Goal: Transaction & Acquisition: Purchase product/service

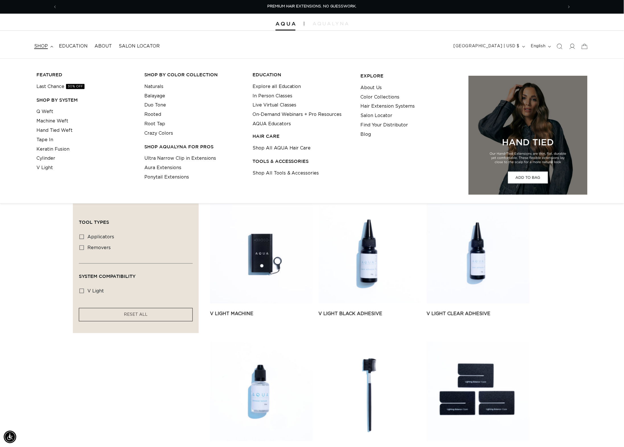
scroll to position [0, 1074]
click at [45, 167] on link "V Light" at bounding box center [44, 167] width 17 height 9
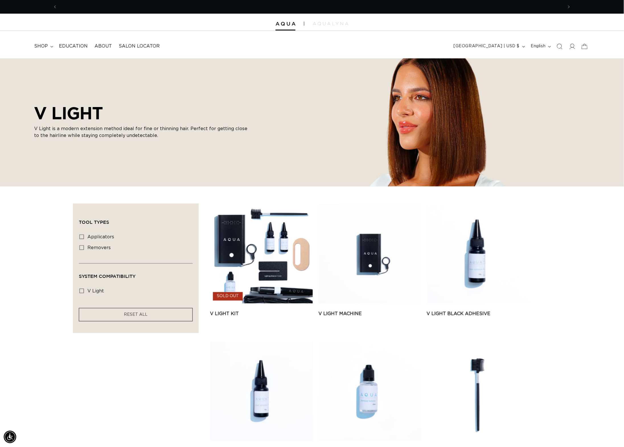
scroll to position [0, 537]
click at [42, 42] on summary "shop" at bounding box center [43, 46] width 25 height 13
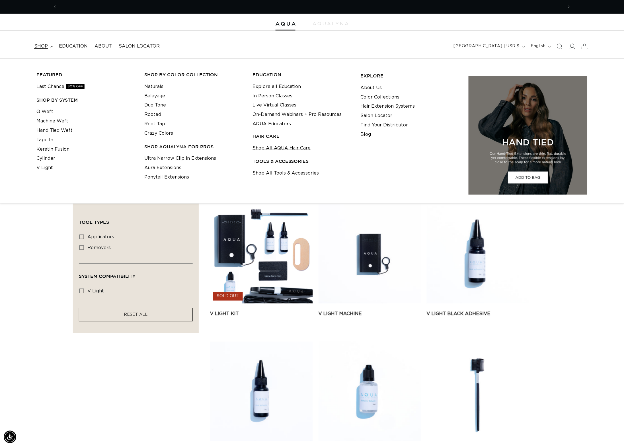
click at [277, 150] on link "Shop All AQUA Hair Care" at bounding box center [281, 147] width 58 height 9
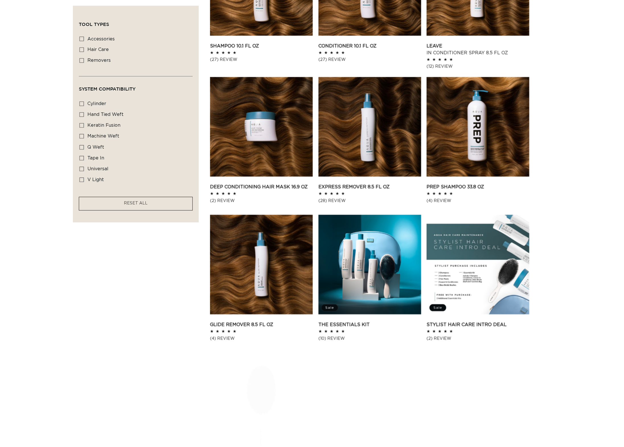
scroll to position [290, 0]
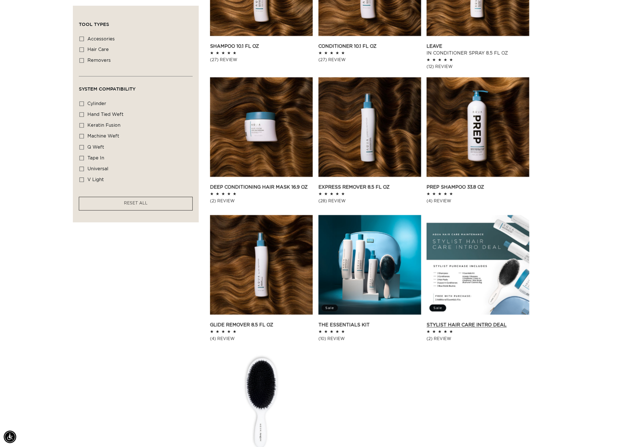
click at [464, 322] on link "Stylist Hair Care Intro Deal" at bounding box center [478, 325] width 103 height 7
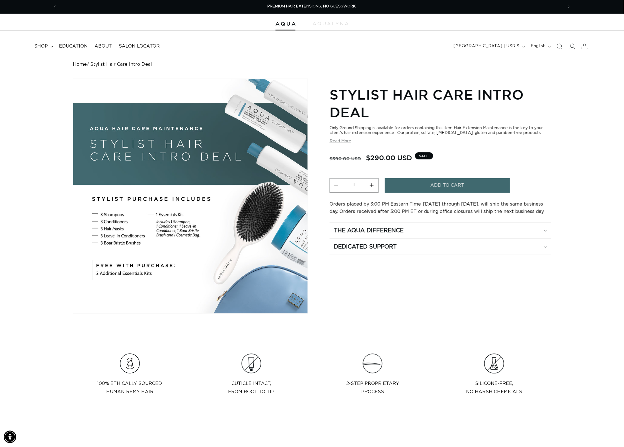
click at [341, 143] on button "Read More" at bounding box center [341, 141] width 22 height 5
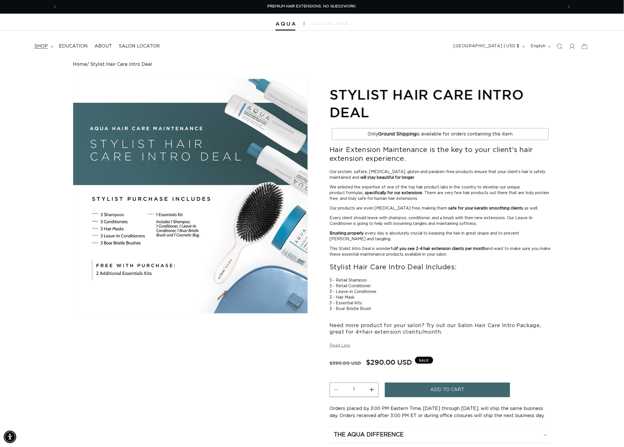
click at [46, 45] on span "shop" at bounding box center [41, 46] width 14 height 6
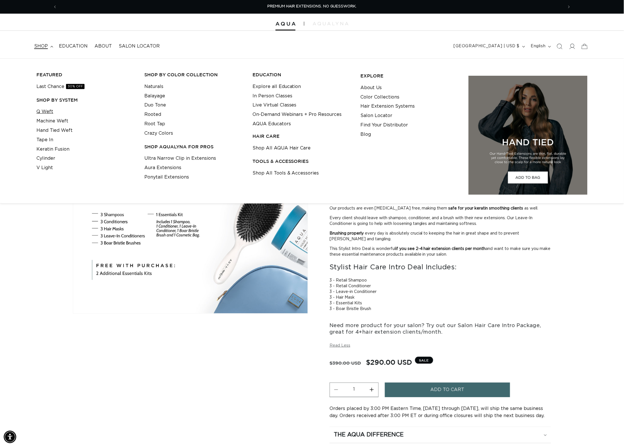
click at [45, 113] on link "Q Weft" at bounding box center [44, 111] width 17 height 9
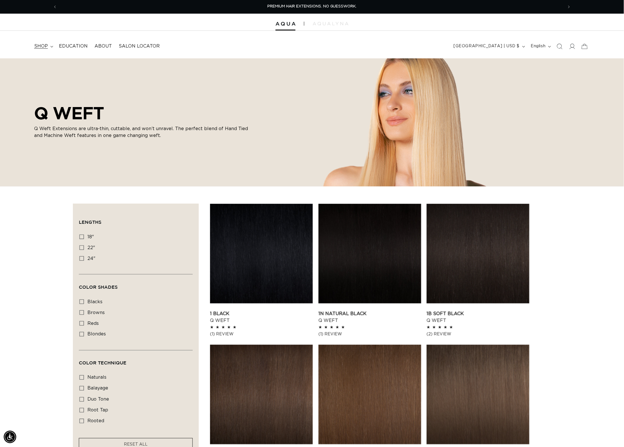
click at [45, 48] on span "shop" at bounding box center [41, 46] width 14 height 6
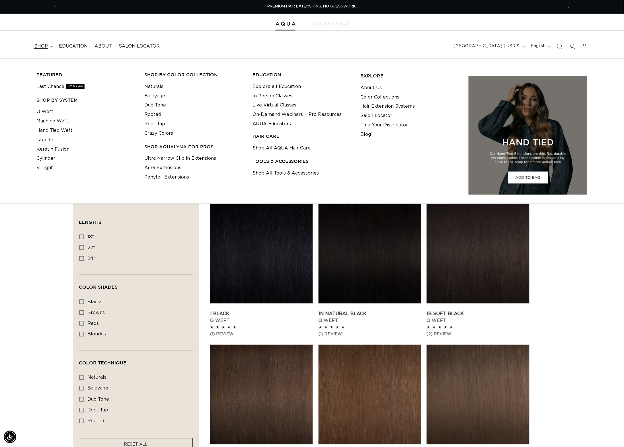
click at [54, 100] on h3 "SHOP BY SYSTEM" at bounding box center [85, 100] width 99 height 6
click at [36, 30] on div at bounding box center [312, 22] width 624 height 17
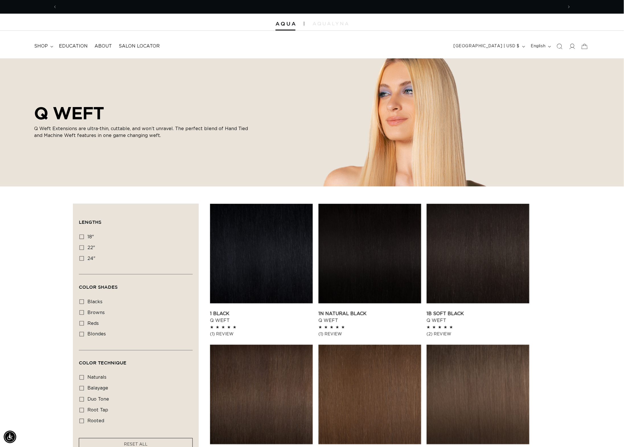
scroll to position [0, 1074]
